Goal: Find specific page/section: Find specific page/section

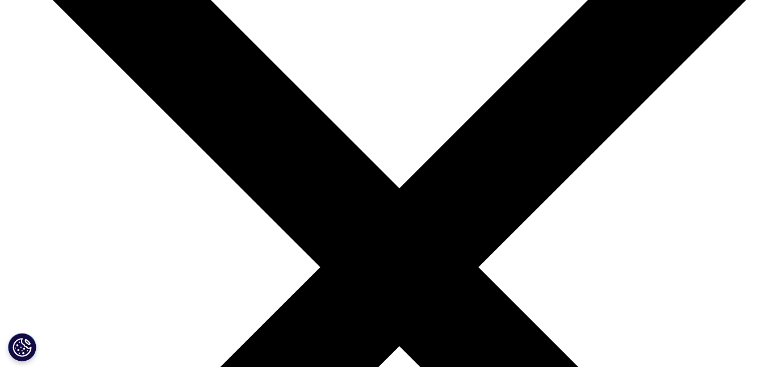
scroll to position [1195, 0]
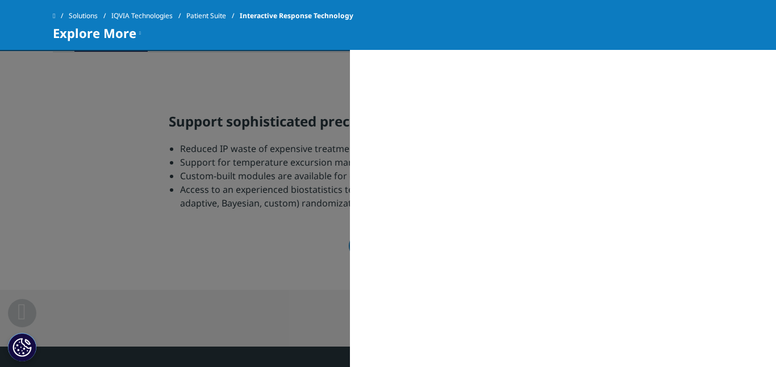
click at [641, 182] on div "MAIN / Solutions Solutions / SOLUTIONS Research & Development Real World Eviden…" at bounding box center [563, 208] width 426 height 317
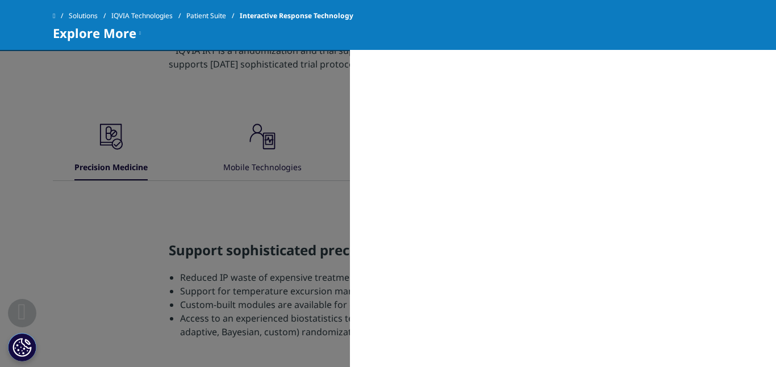
click at [74, 40] on span "Explore More" at bounding box center [94, 33] width 83 height 14
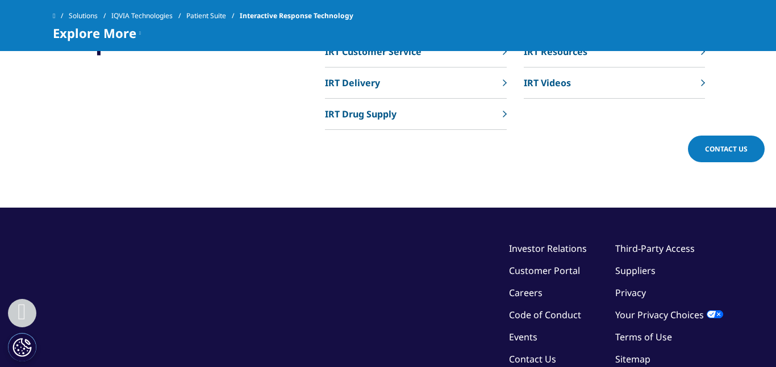
scroll to position [4200, 0]
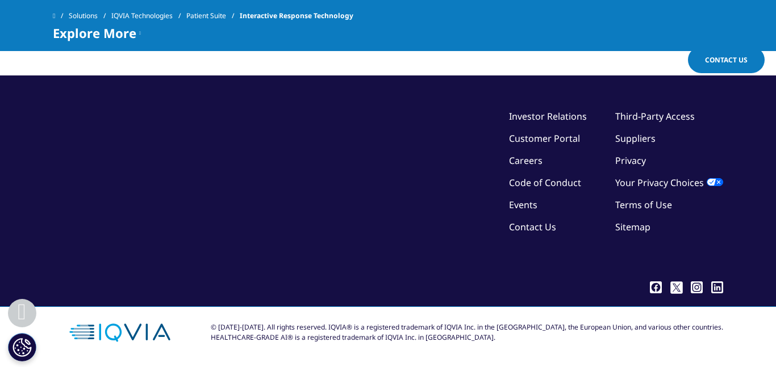
click at [559, 140] on link "Customer Portal" at bounding box center [544, 138] width 71 height 12
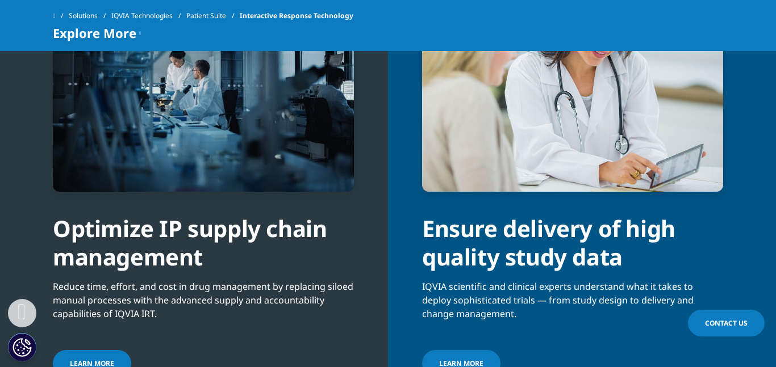
scroll to position [1623, 0]
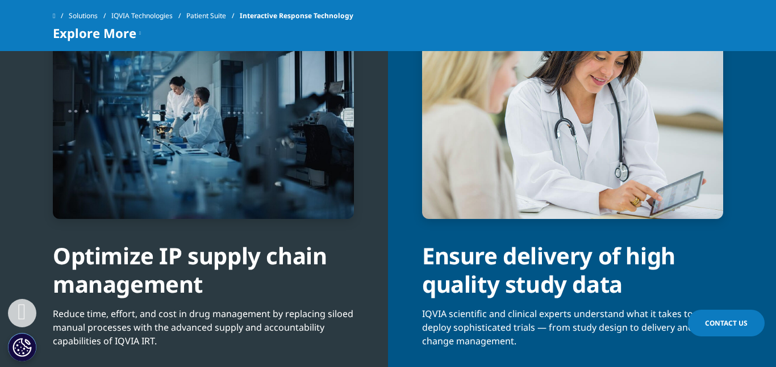
click at [140, 12] on link "IQVIA Technologies" at bounding box center [148, 16] width 75 height 20
